Goal: Information Seeking & Learning: Learn about a topic

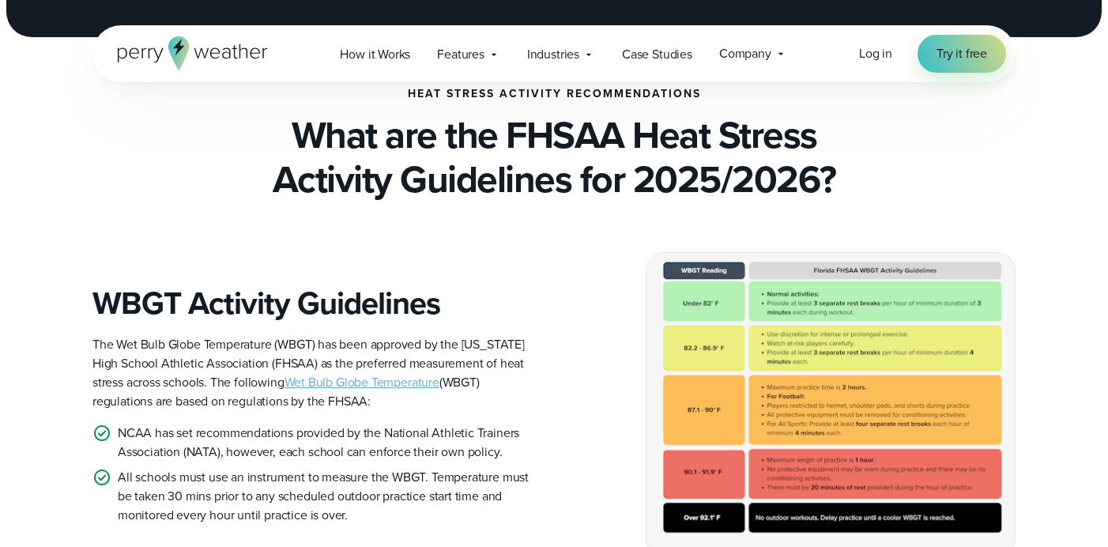
scroll to position [399, 0]
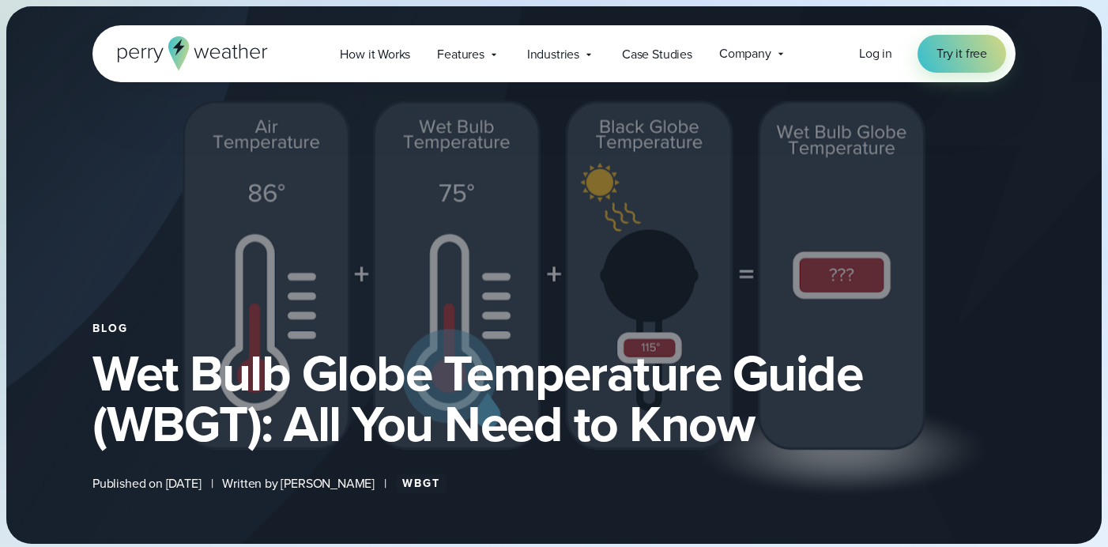
select select "***"
type input "*******"
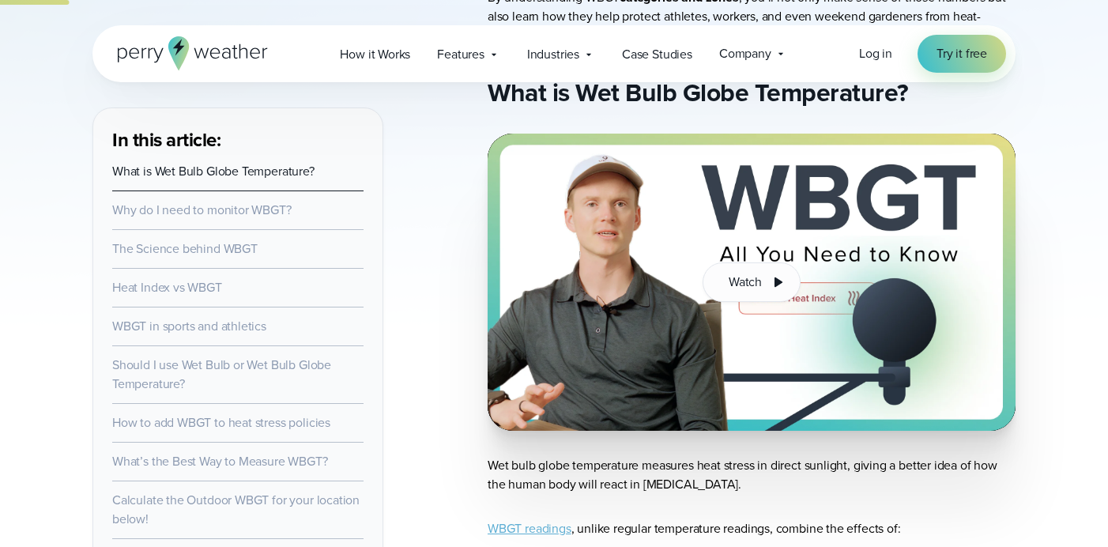
scroll to position [743, 0]
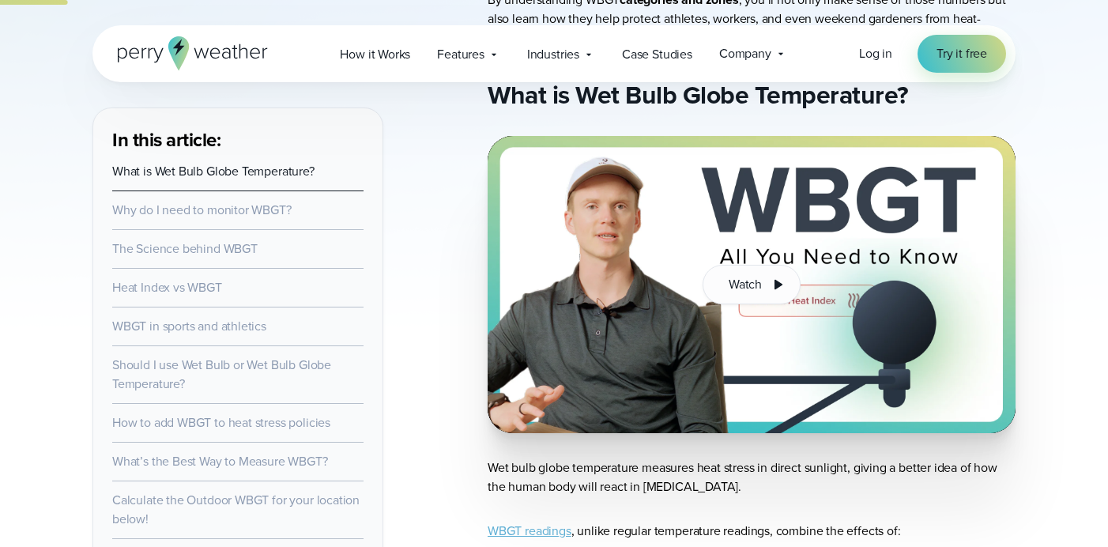
drag, startPoint x: 489, startPoint y: 467, endPoint x: 763, endPoint y: 493, distance: 275.5
click at [763, 493] on p "Wet bulb globe temperature measures heat stress in direct sunlight, giving a be…" at bounding box center [752, 477] width 528 height 38
click at [767, 488] on p "Wet bulb globe temperature measures heat stress in direct sunlight, giving a be…" at bounding box center [752, 477] width 528 height 38
drag, startPoint x: 767, startPoint y: 491, endPoint x: 488, endPoint y: 468, distance: 279.9
click at [488, 468] on p "Wet bulb globe temperature measures heat stress in direct sunlight, giving a be…" at bounding box center [752, 477] width 528 height 38
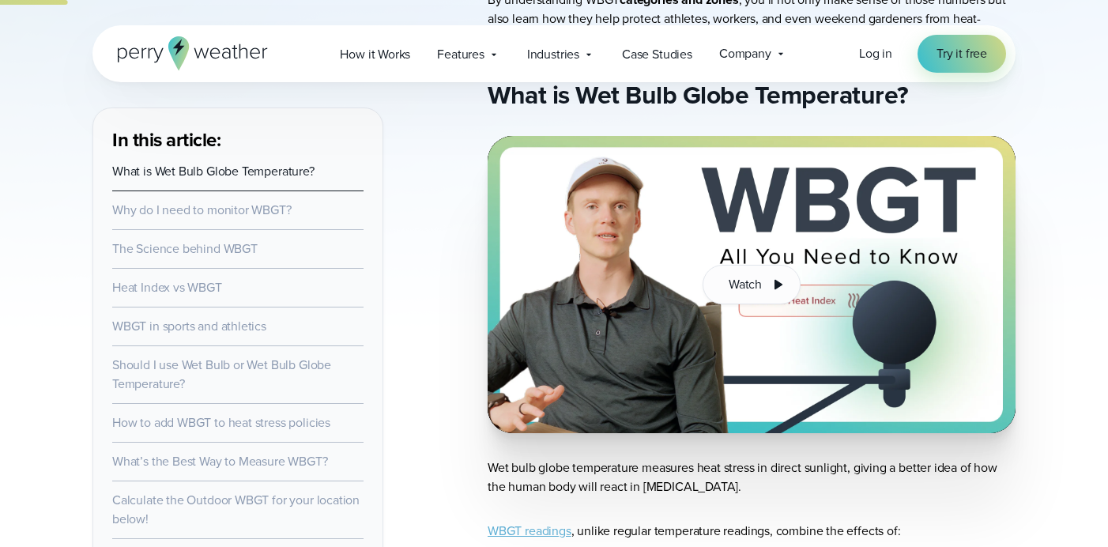
copy p "Wet bulb globe temperature measures heat stress in direct sunlight, giving a be…"
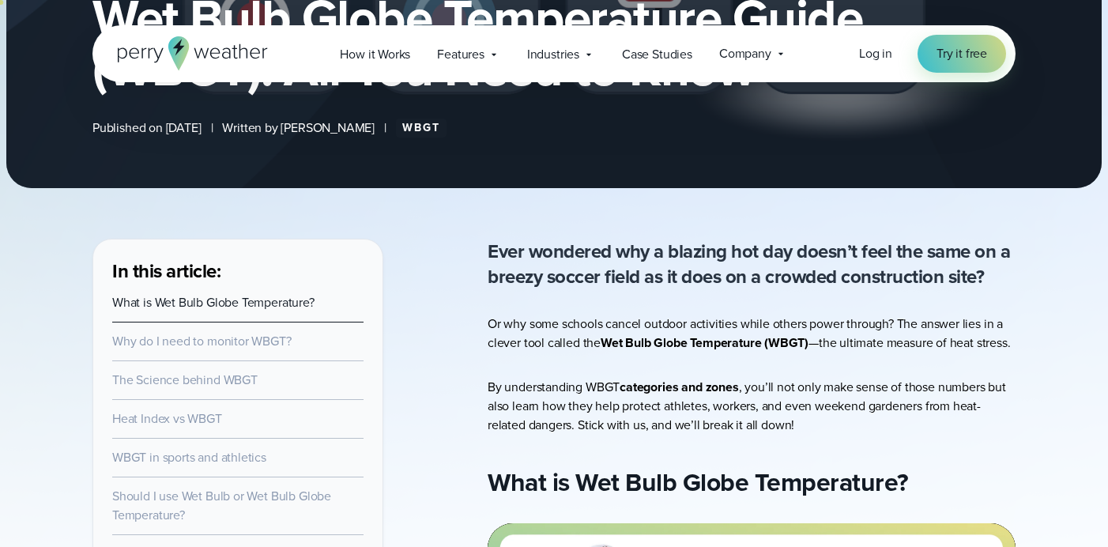
scroll to position [330, 0]
